Goal: Task Accomplishment & Management: Use online tool/utility

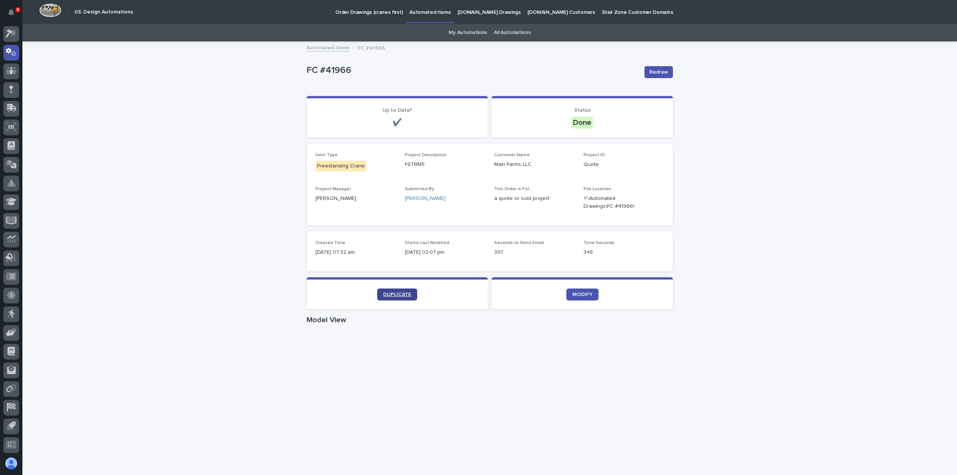
click at [403, 291] on link "DUPLICATE" at bounding box center [397, 295] width 40 height 12
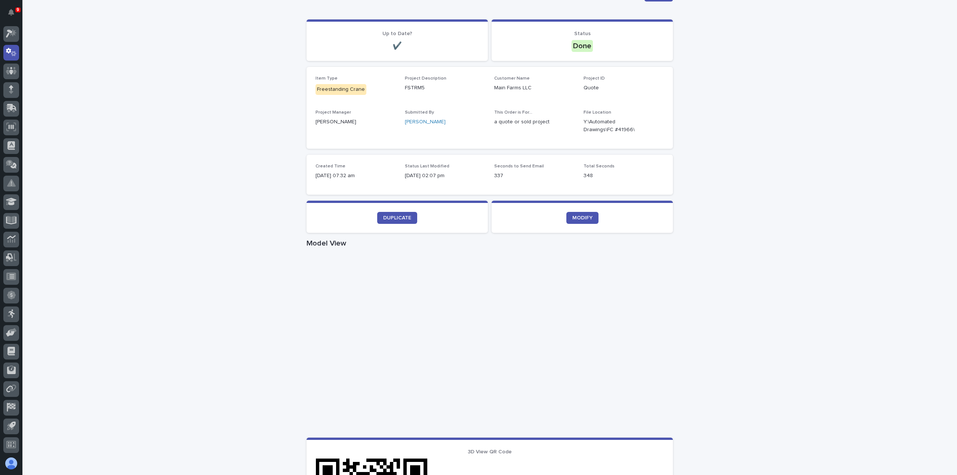
scroll to position [224, 0]
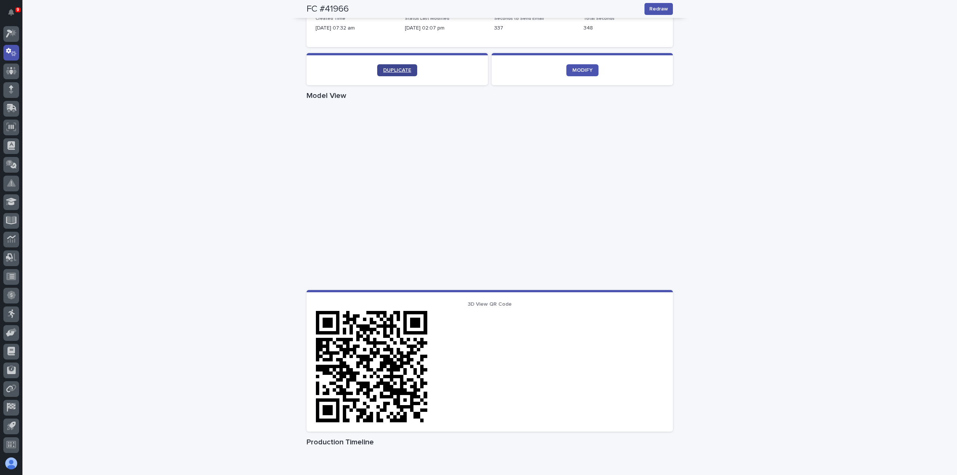
click at [396, 74] on link "DUPLICATE" at bounding box center [397, 70] width 40 height 12
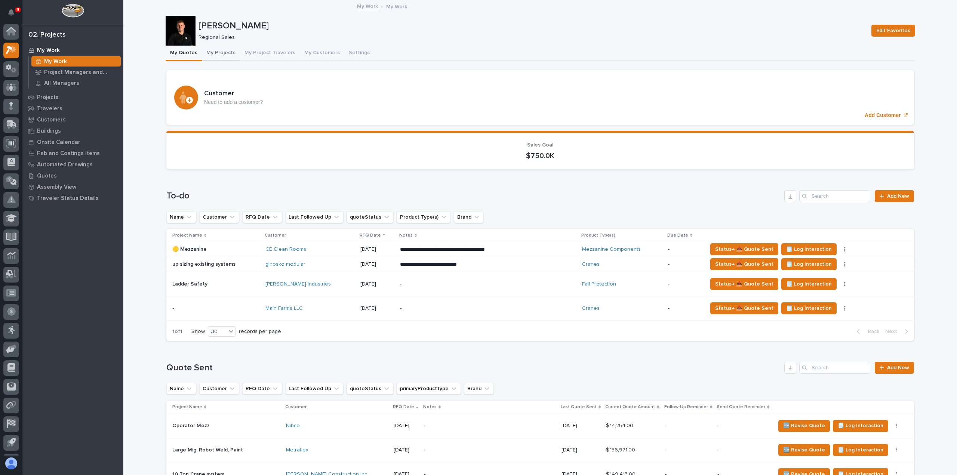
scroll to position [16, 0]
